Goal: Task Accomplishment & Management: Use online tool/utility

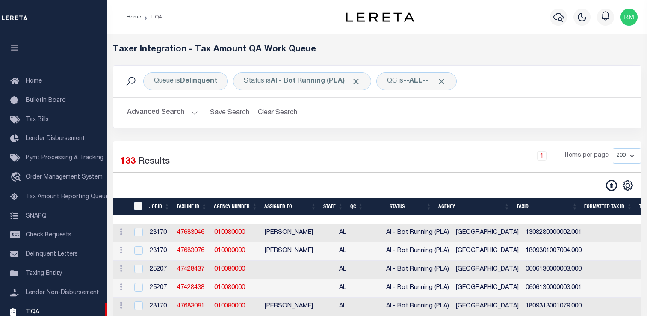
select select "200"
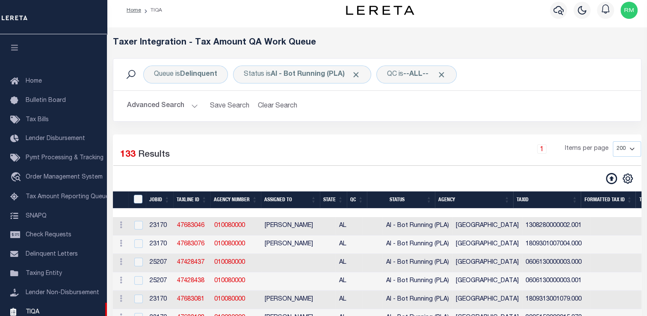
scroll to position [102, 0]
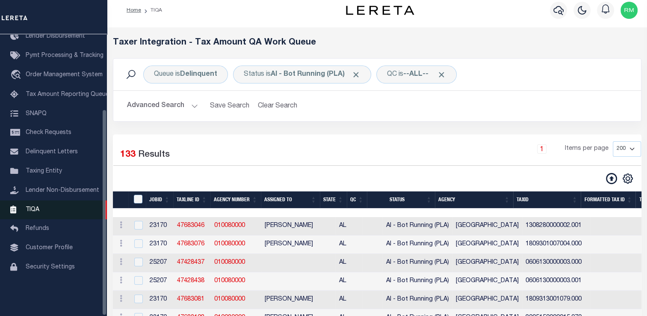
click at [42, 214] on link "TIQA" at bounding box center [53, 209] width 107 height 19
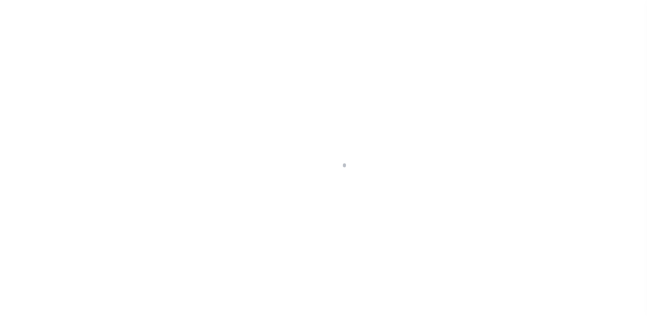
scroll to position [102, 0]
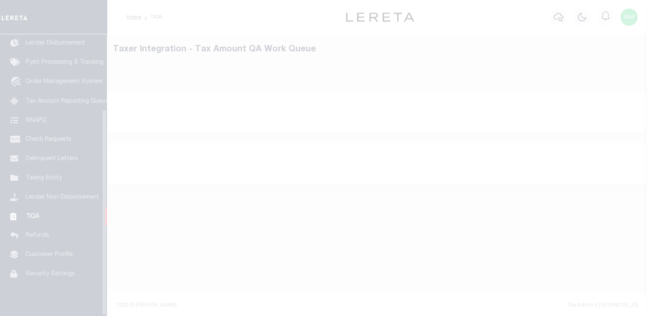
select select "200"
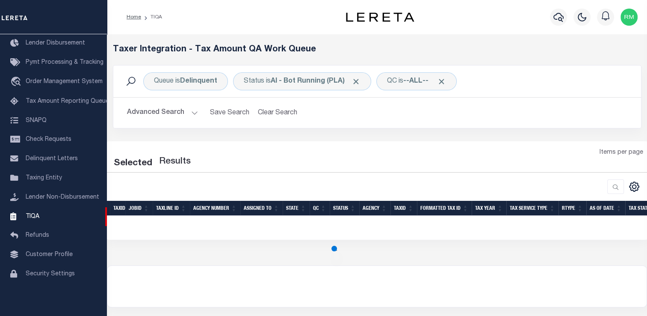
select select "200"
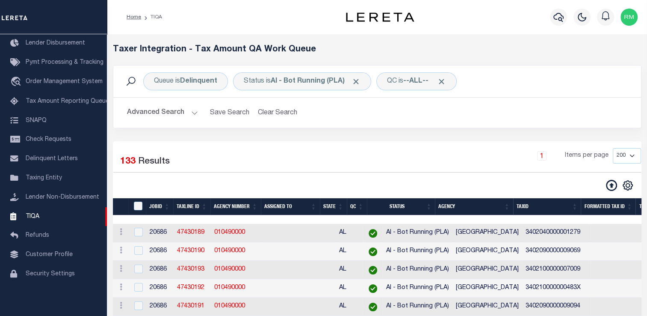
click at [386, 309] on span "AI - Bot Running (PLA)" at bounding box center [417, 306] width 63 height 6
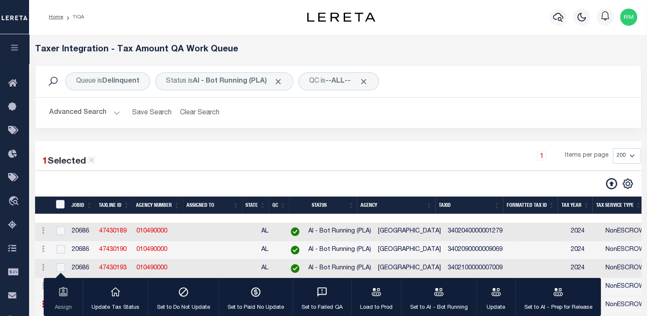
click at [380, 311] on p "Load to Prod" at bounding box center [376, 307] width 33 height 9
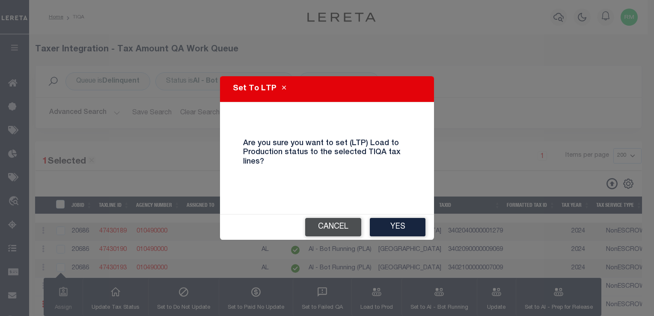
click at [337, 225] on button "Cancel" at bounding box center [333, 227] width 56 height 18
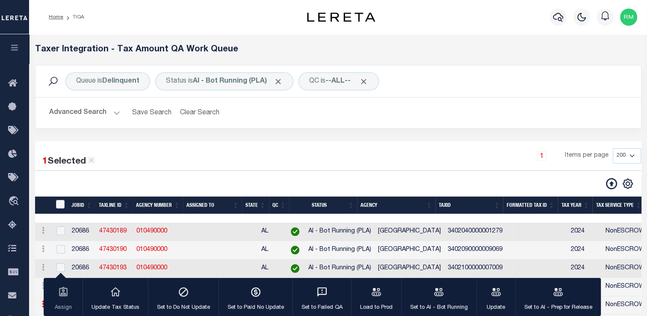
click at [94, 166] on div "1 Selected" at bounding box center [68, 162] width 53 height 14
click at [90, 160] on icon at bounding box center [92, 160] width 8 height 8
checkbox input "false"
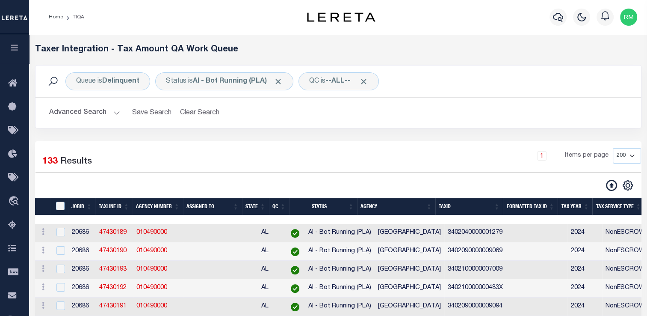
click at [90, 160] on label "Results" at bounding box center [76, 162] width 32 height 14
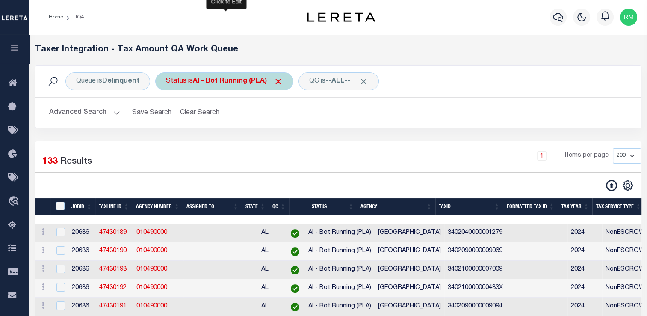
click at [229, 87] on div "Status is AI - Bot Running (PLA)" at bounding box center [224, 81] width 138 height 18
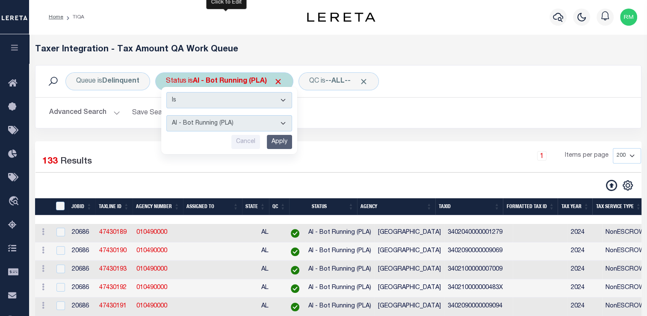
click at [233, 126] on select "AI - Bot Exception (ERR) AI - Bot Running (PLA) AI - Failed QA (FQA) AI - Prep …" at bounding box center [229, 123] width 126 height 16
select select "MZT"
click at [166, 115] on select "AI - Bot Exception (ERR) AI - Bot Running (PLA) AI - Failed QA (FQA) AI - Prep …" at bounding box center [229, 123] width 126 height 16
click at [276, 142] on input "Apply" at bounding box center [279, 142] width 25 height 14
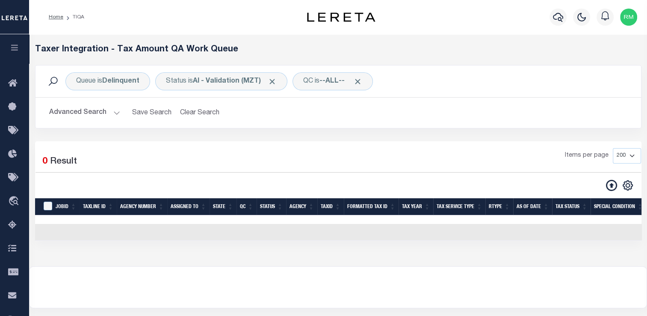
click at [92, 115] on button "Advanced Search" at bounding box center [84, 112] width 71 height 17
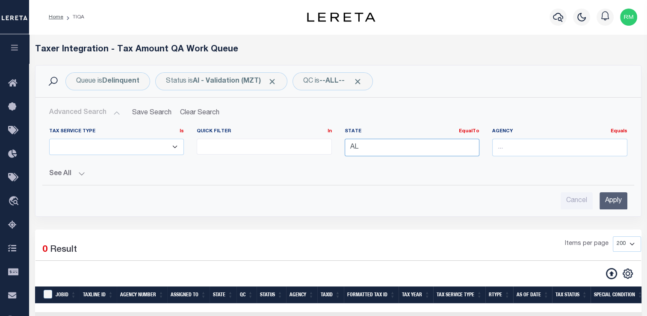
drag, startPoint x: 400, startPoint y: 147, endPoint x: 333, endPoint y: 149, distance: 66.4
click at [333, 149] on div "Tax Service Type Is Is Contains ESCROW NonESCROW Quick Filter In In View Only L…" at bounding box center [338, 145] width 591 height 35
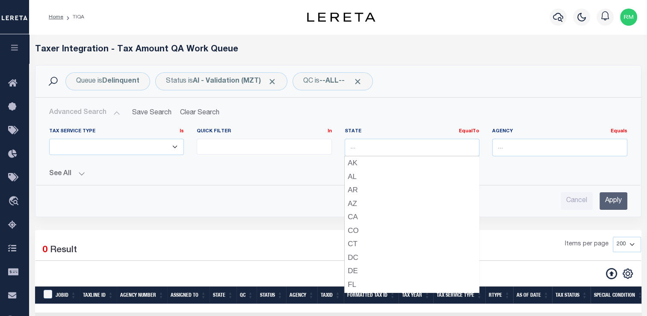
click at [602, 215] on div "Advanced Search Save Search Clear Search TIQATaxLineSearchTable_dynamictable___…" at bounding box center [339, 157] width 606 height 119
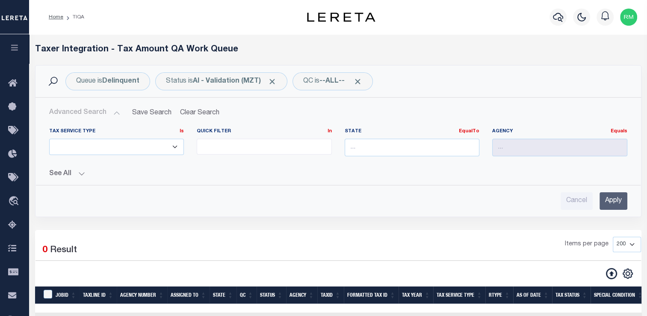
click at [614, 199] on input "Apply" at bounding box center [614, 201] width 28 height 18
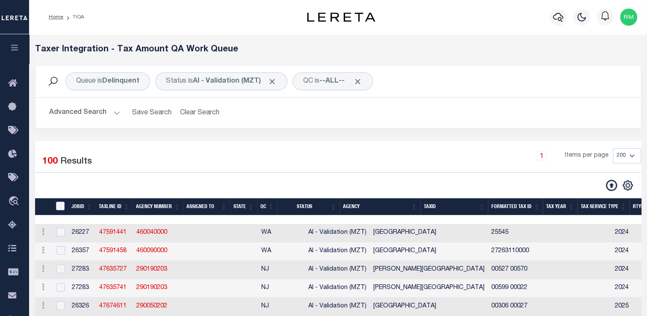
click at [563, 111] on h2 "Advanced Search Save Search Clear Search TIQATaxLineSearchTable_dynamictable___…" at bounding box center [338, 112] width 592 height 17
